Goal: Task Accomplishment & Management: Use online tool/utility

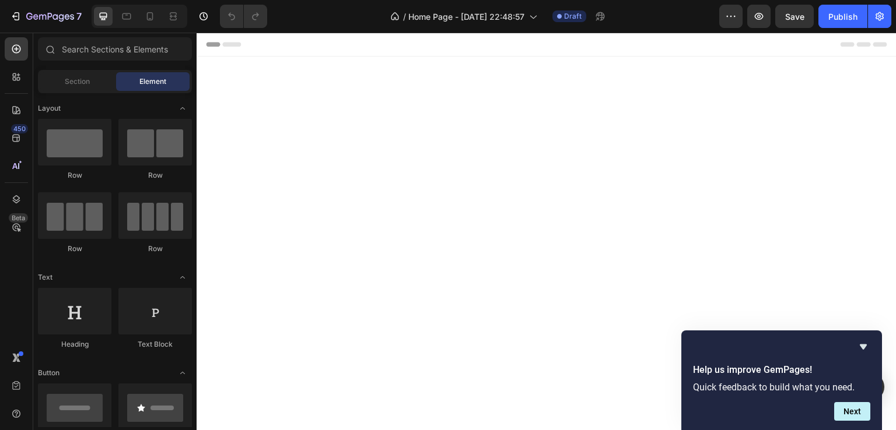
scroll to position [525, 0]
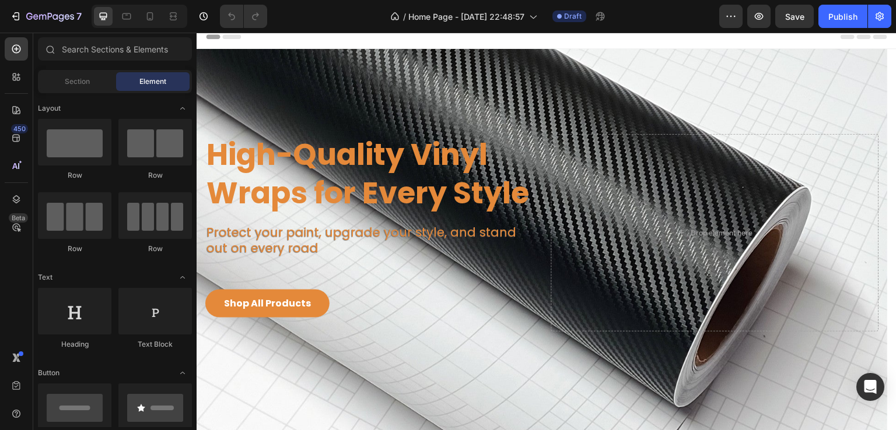
scroll to position [117, 0]
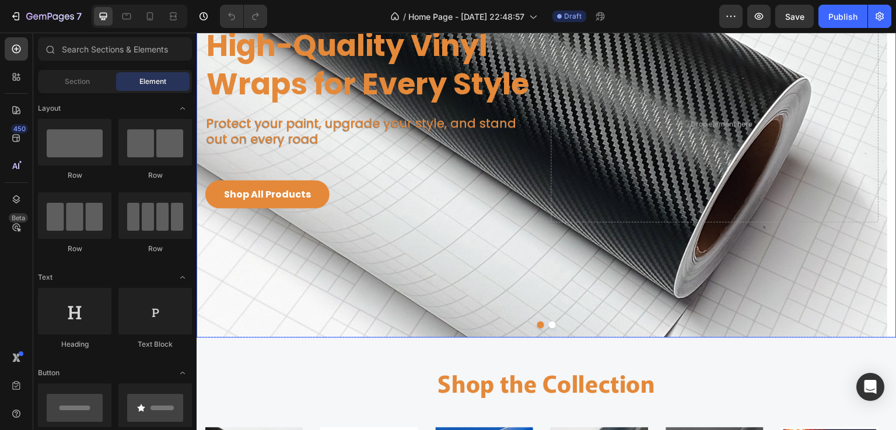
click at [549, 327] on button "Dot" at bounding box center [552, 325] width 7 height 7
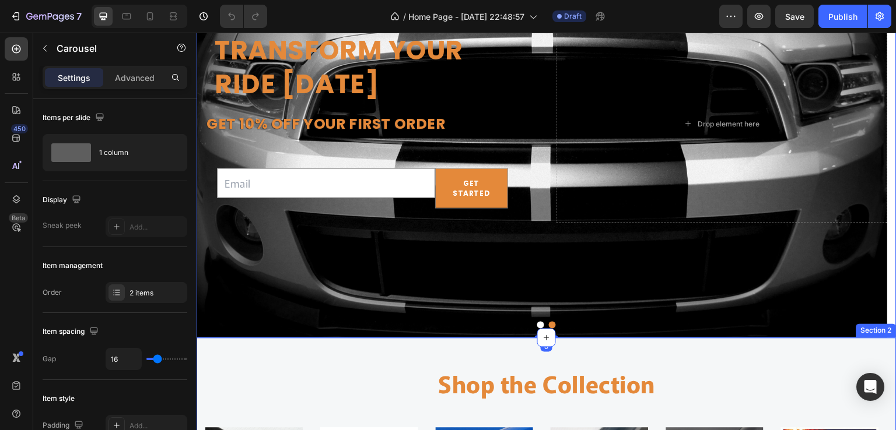
scroll to position [0, 0]
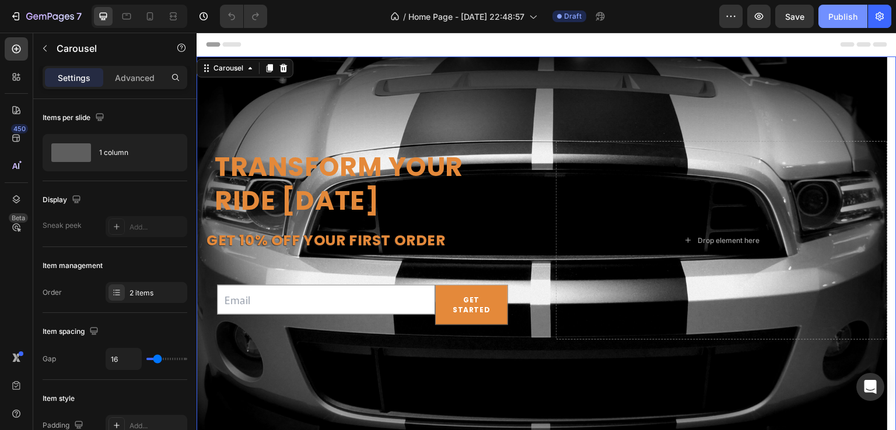
click at [834, 17] on div "Publish" at bounding box center [842, 16] width 29 height 12
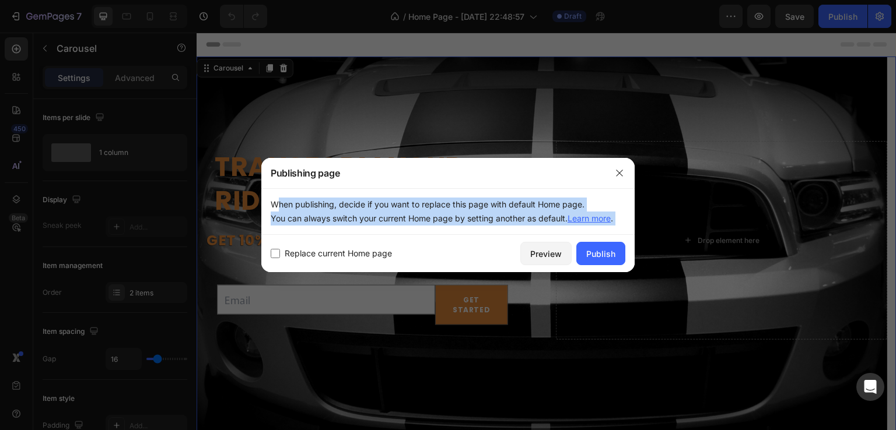
drag, startPoint x: 271, startPoint y: 202, endPoint x: 403, endPoint y: 261, distance: 144.6
click at [403, 261] on div "Publishing page When publishing, decide if you want to replace this page with d…" at bounding box center [447, 215] width 373 height 114
copy div "When publishing, decide if you want to replace this page with default Home page…"
click at [605, 257] on div "Publish" at bounding box center [600, 254] width 29 height 12
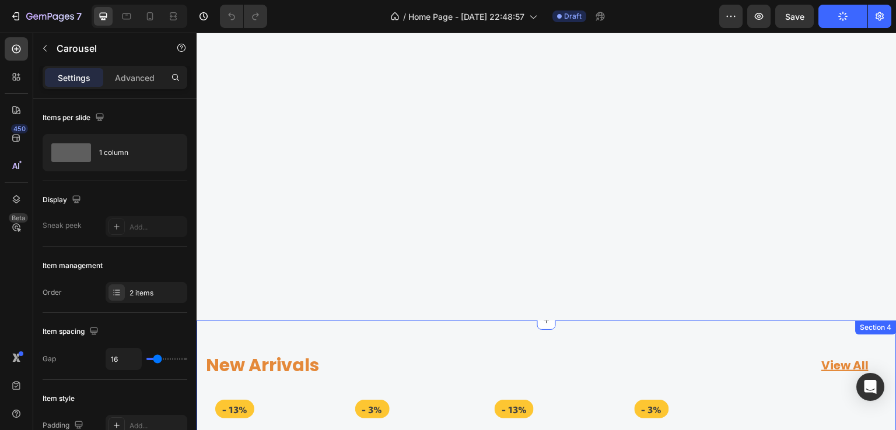
scroll to position [58, 0]
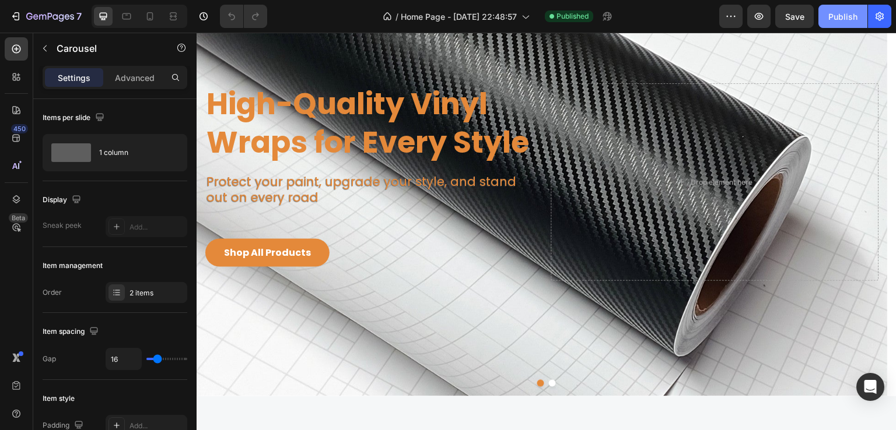
click at [836, 12] on div "Publish" at bounding box center [842, 16] width 29 height 12
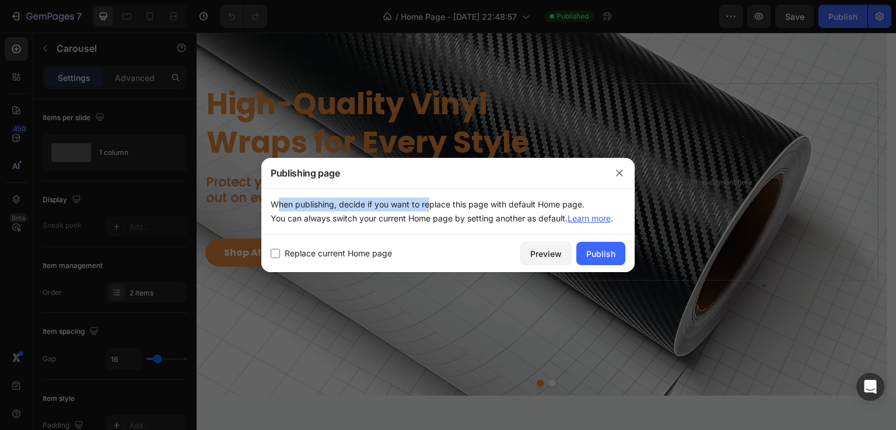
drag, startPoint x: 268, startPoint y: 204, endPoint x: 427, endPoint y: 200, distance: 158.7
click at [427, 200] on div "When publishing, decide if you want to replace this page with default Home page…" at bounding box center [447, 211] width 373 height 47
drag, startPoint x: 403, startPoint y: 252, endPoint x: 322, endPoint y: 252, distance: 81.0
click at [322, 252] on div "Replace current Home page" at bounding box center [393, 254] width 245 height 14
click at [289, 254] on span "Replace current Home page" at bounding box center [338, 254] width 107 height 14
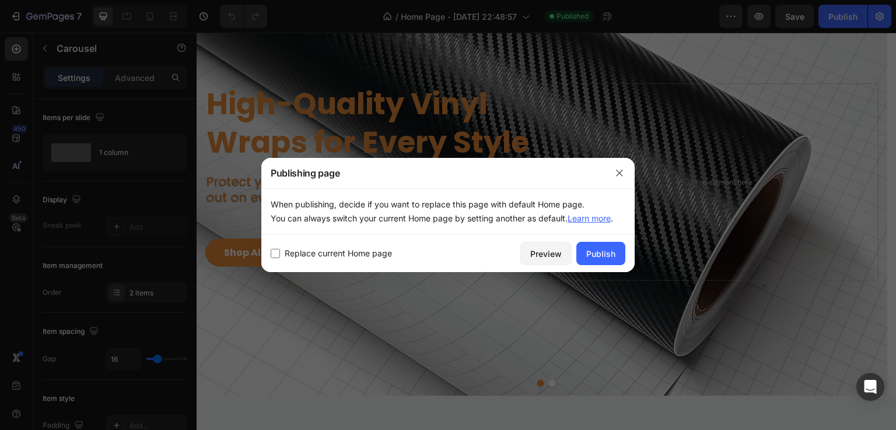
checkbox input "false"
click at [553, 257] on div "Preview" at bounding box center [545, 254] width 31 height 12
click at [620, 171] on icon "button" at bounding box center [619, 173] width 9 height 9
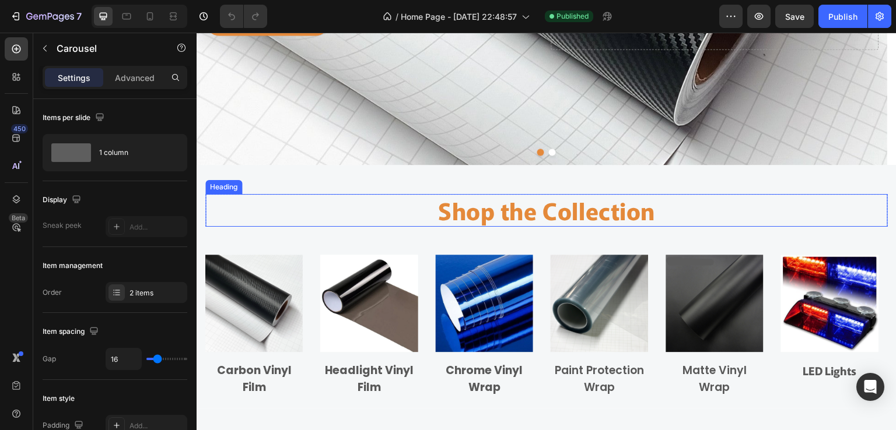
scroll to position [292, 0]
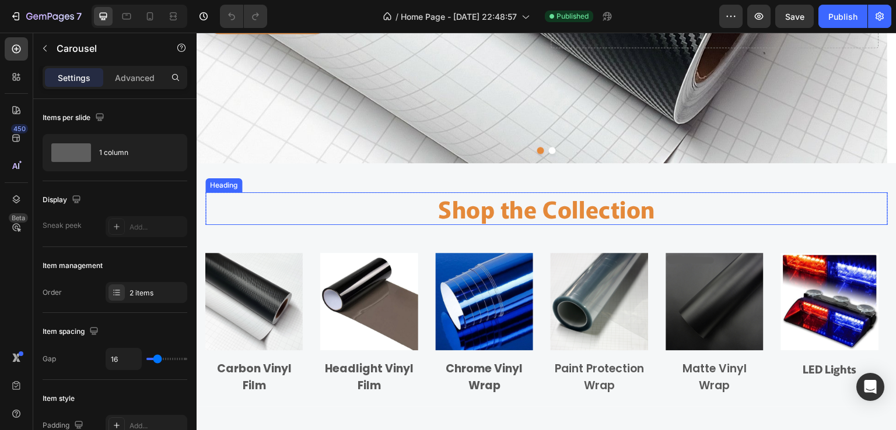
click at [516, 213] on h2 "Shop the Collection" at bounding box center [546, 208] width 682 height 33
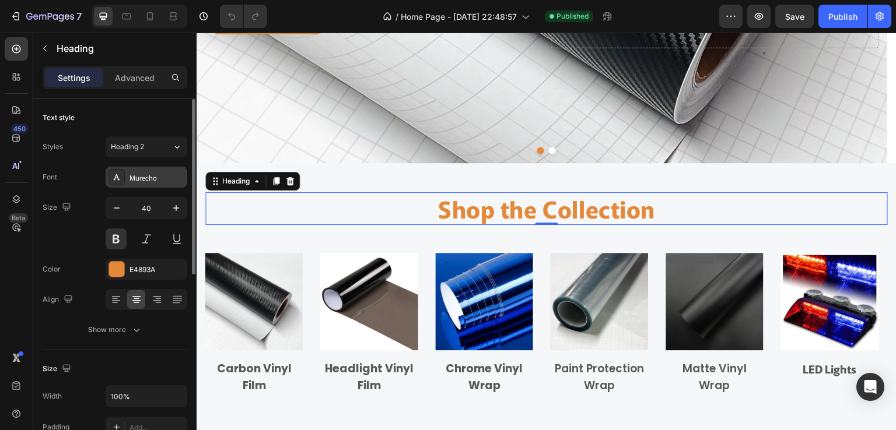
click at [152, 176] on div "Murecho" at bounding box center [156, 178] width 55 height 10
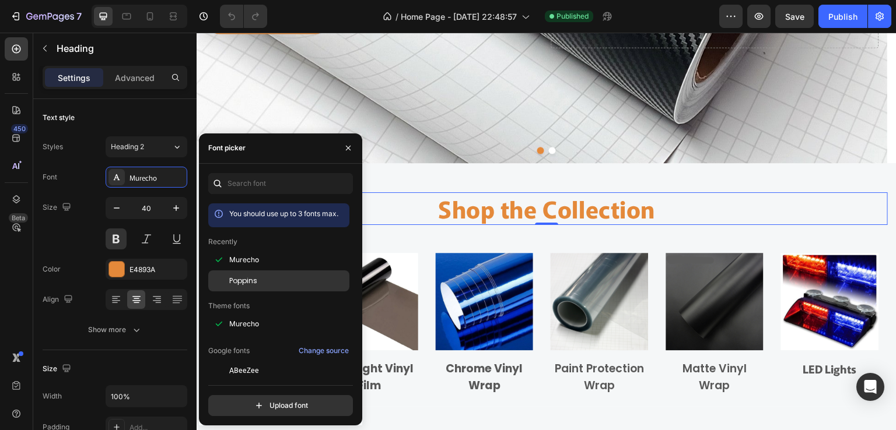
click at [244, 282] on span "Poppins" at bounding box center [243, 281] width 28 height 10
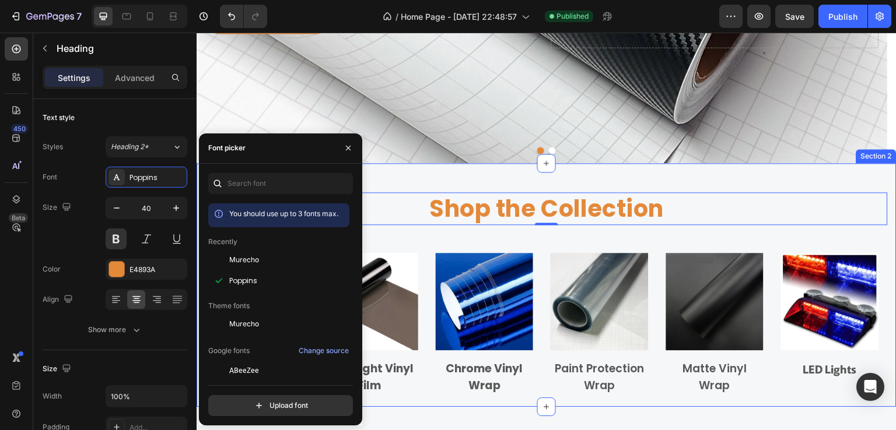
click at [486, 176] on div "Shop the Collection Heading 0 Row Image Carbon Vinyl Film Text block Row Image …" at bounding box center [546, 285] width 700 height 244
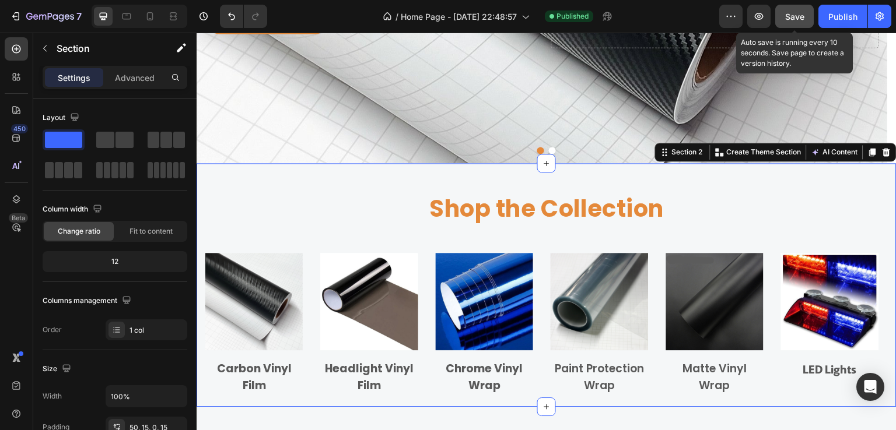
click at [794, 20] on span "Save" at bounding box center [794, 17] width 19 height 10
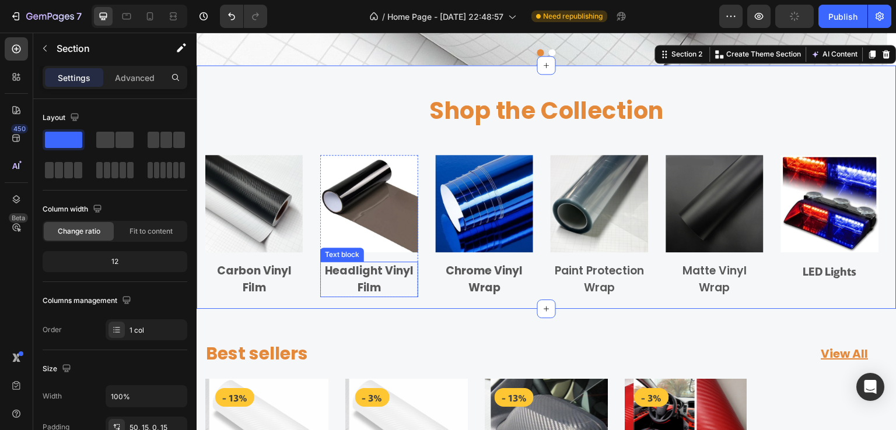
scroll to position [408, 0]
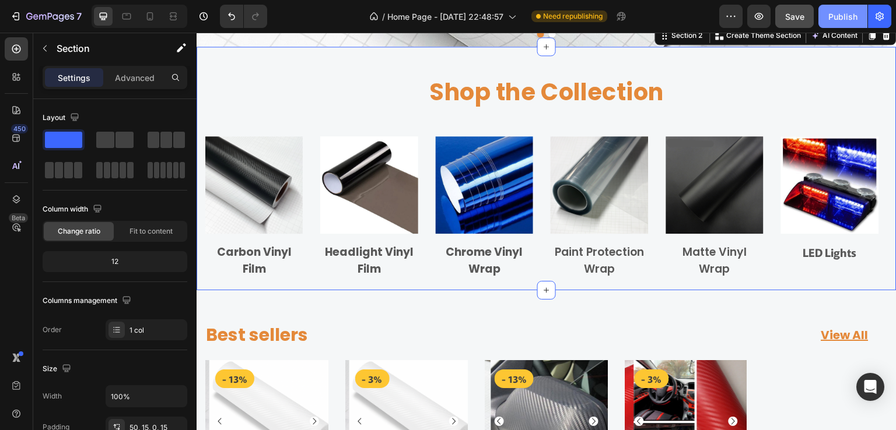
click at [844, 17] on div "Publish" at bounding box center [842, 16] width 29 height 12
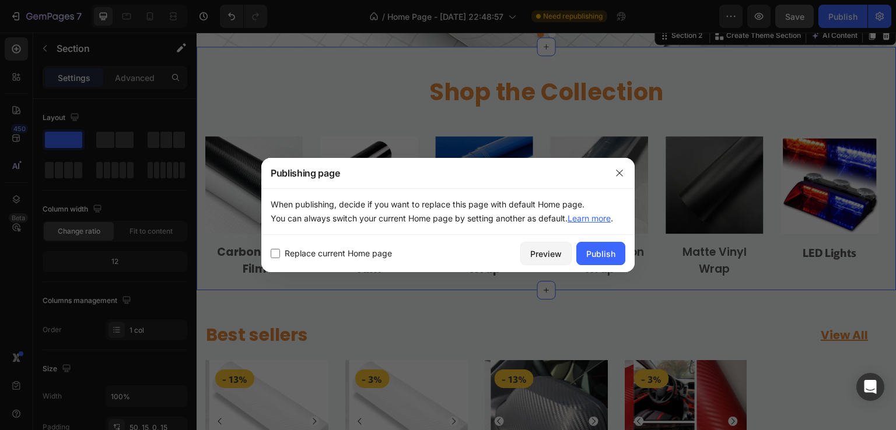
click at [351, 250] on span "Replace current Home page" at bounding box center [338, 254] width 107 height 14
checkbox input "true"
click at [601, 255] on div "Publish" at bounding box center [600, 254] width 29 height 12
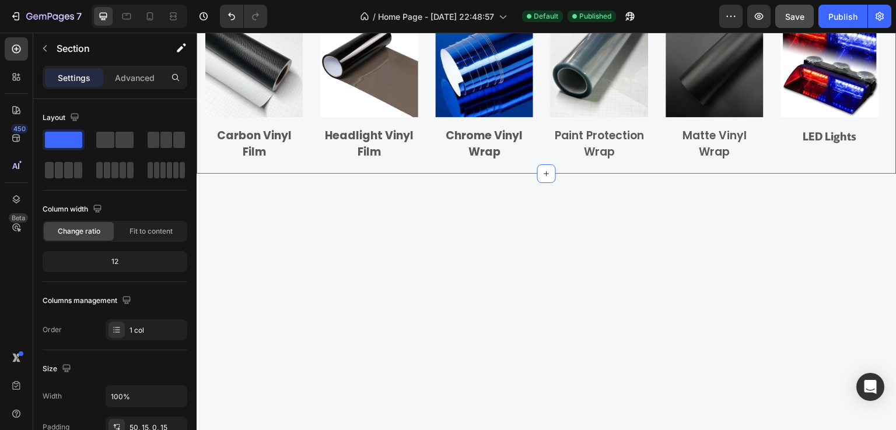
scroll to position [233, 0]
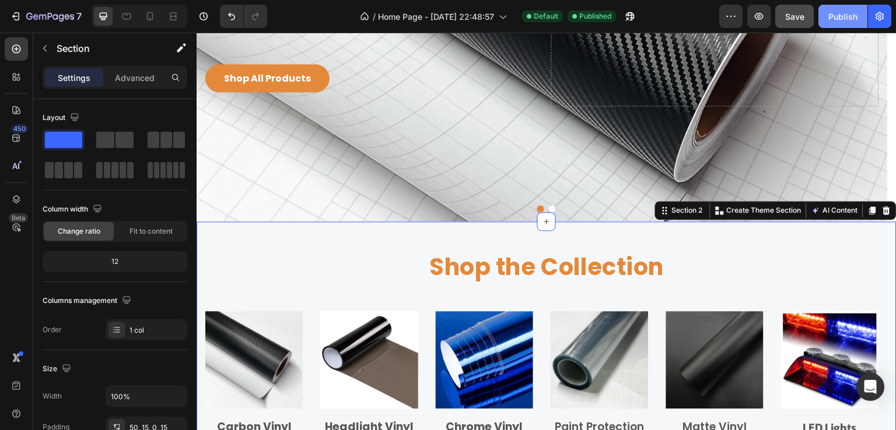
click at [837, 17] on div "Publish" at bounding box center [842, 16] width 29 height 12
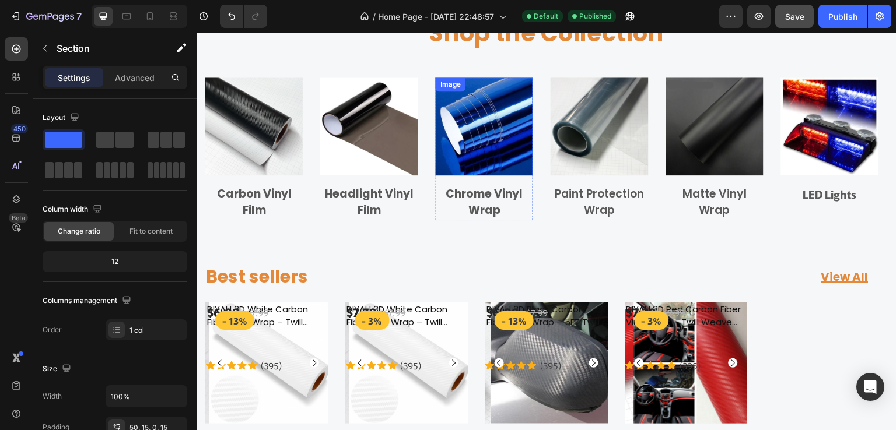
scroll to position [408, 0]
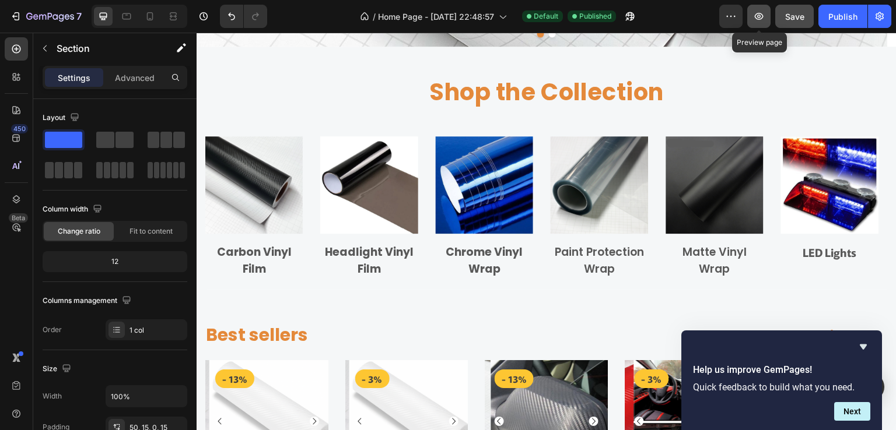
click at [759, 19] on icon "button" at bounding box center [759, 16] width 9 height 7
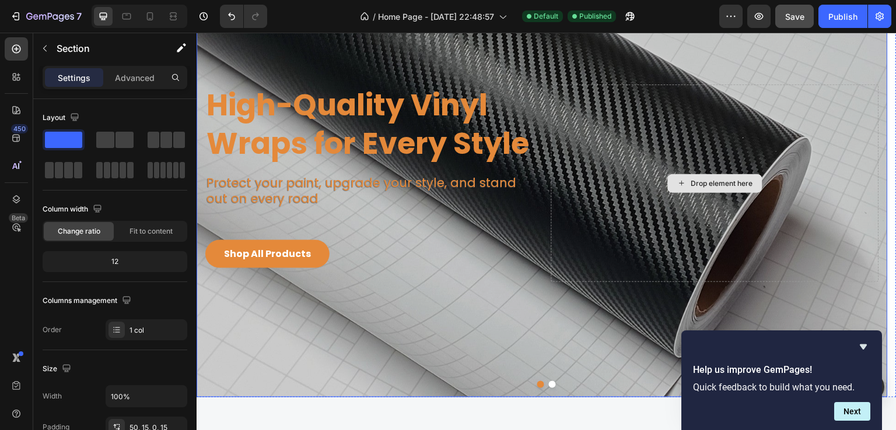
scroll to position [0, 0]
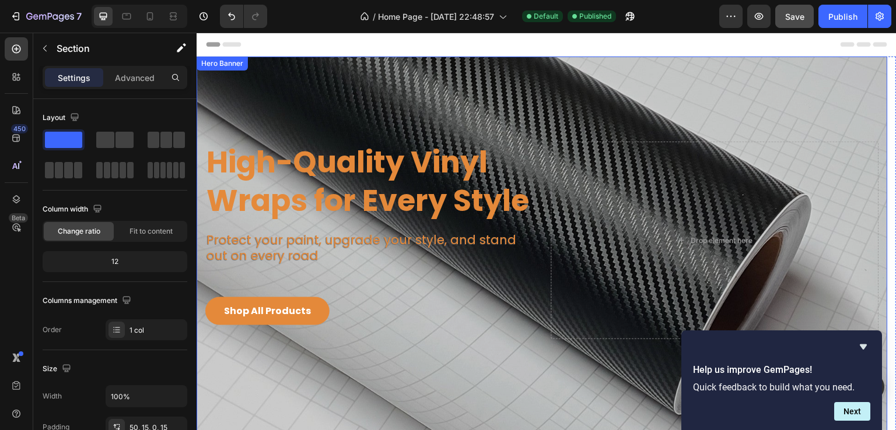
click at [548, 101] on div "Overlay" at bounding box center [541, 256] width 691 height 398
